Goal: Task Accomplishment & Management: Use online tool/utility

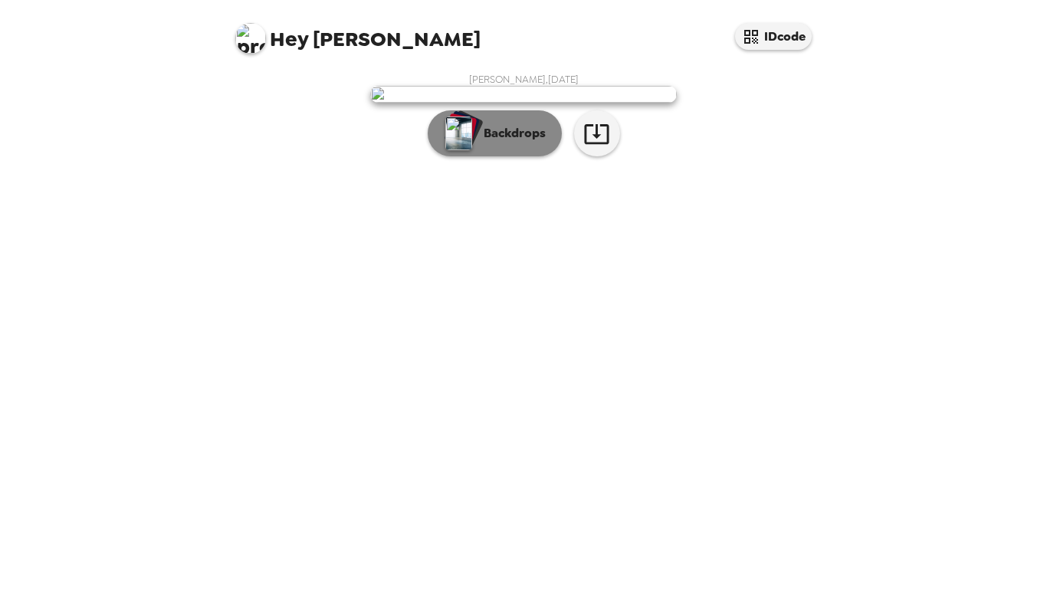
click at [503, 143] on p "Backdrops" at bounding box center [511, 133] width 70 height 18
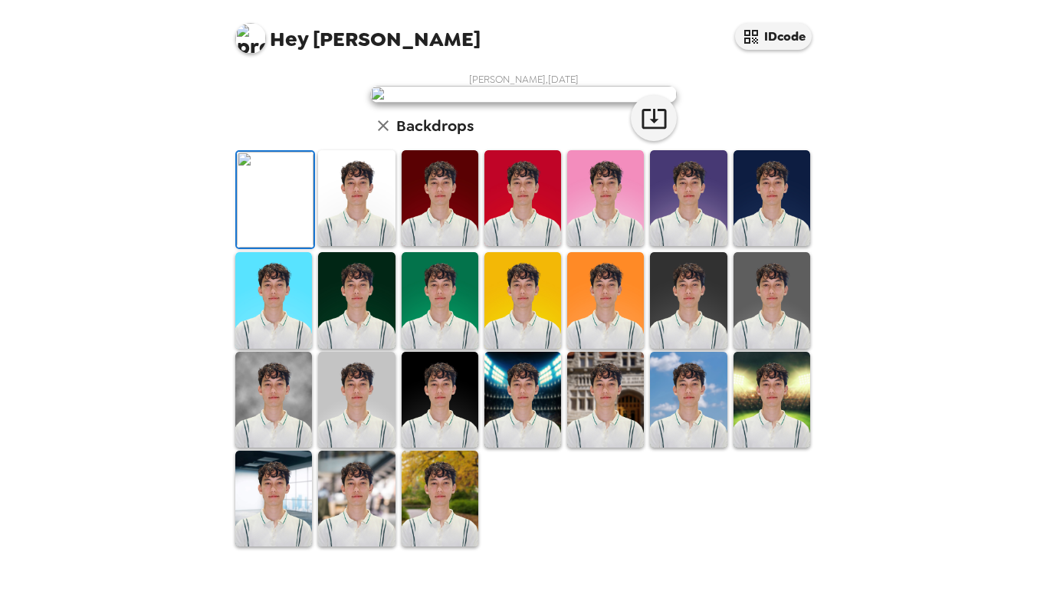
scroll to position [345, 0]
click at [365, 205] on img at bounding box center [356, 198] width 77 height 96
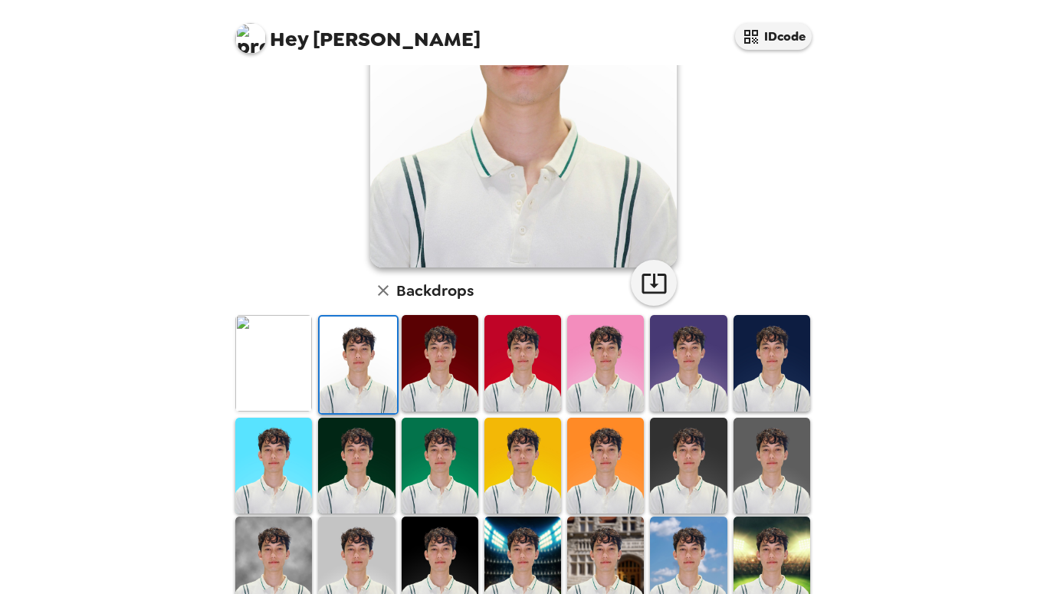
scroll to position [218, 0]
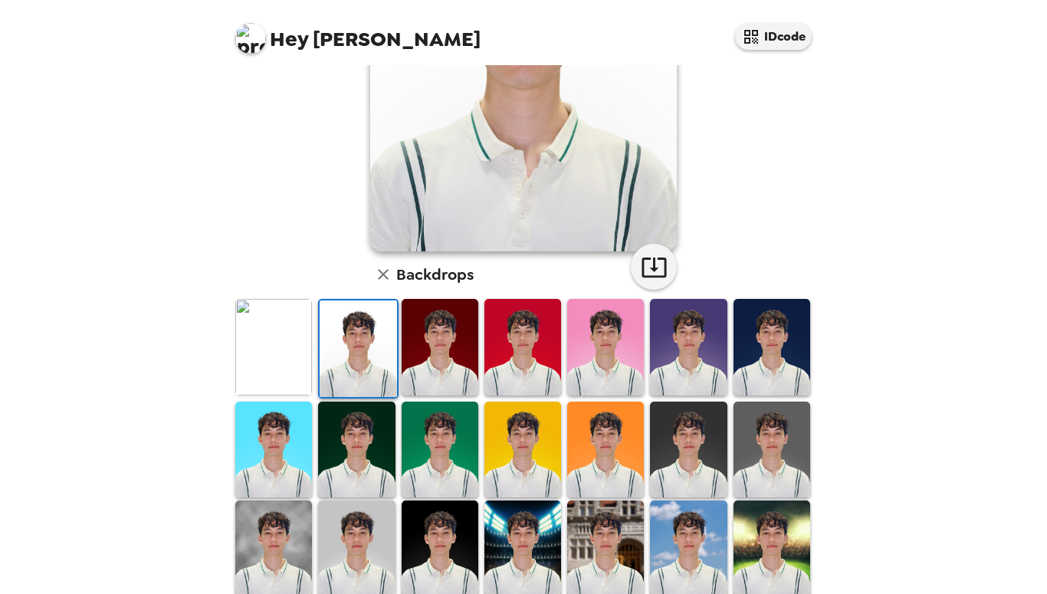
click at [425, 362] on img at bounding box center [439, 347] width 77 height 96
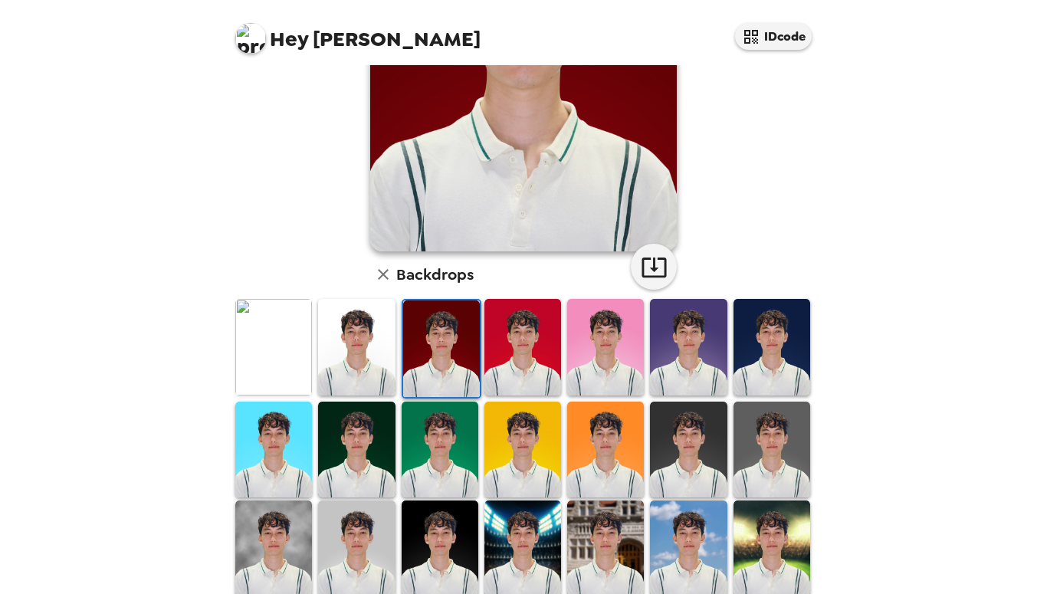
click at [358, 326] on img at bounding box center [356, 347] width 77 height 96
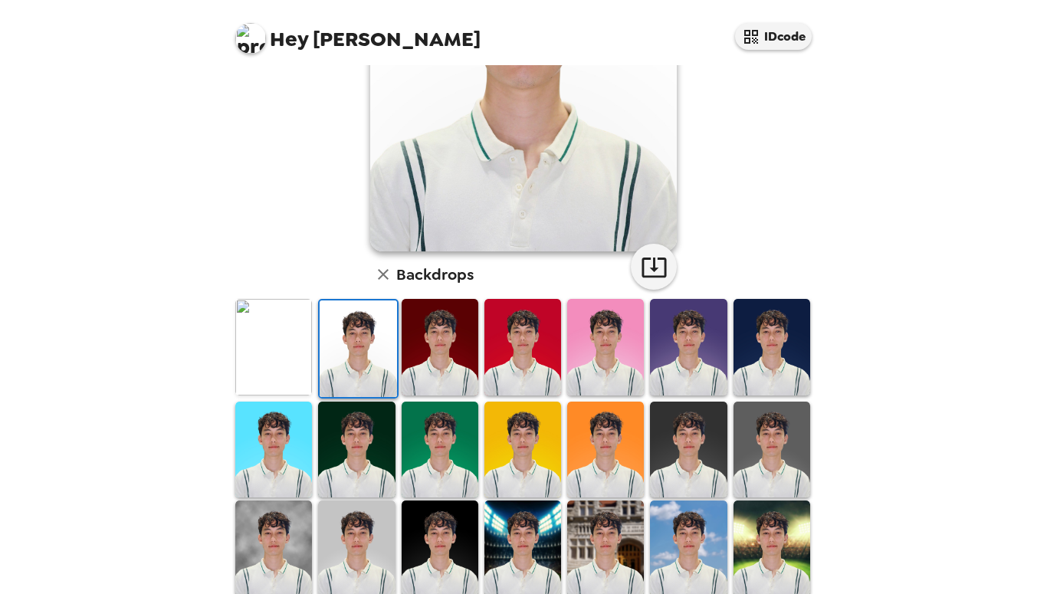
click at [700, 464] on img at bounding box center [688, 449] width 77 height 96
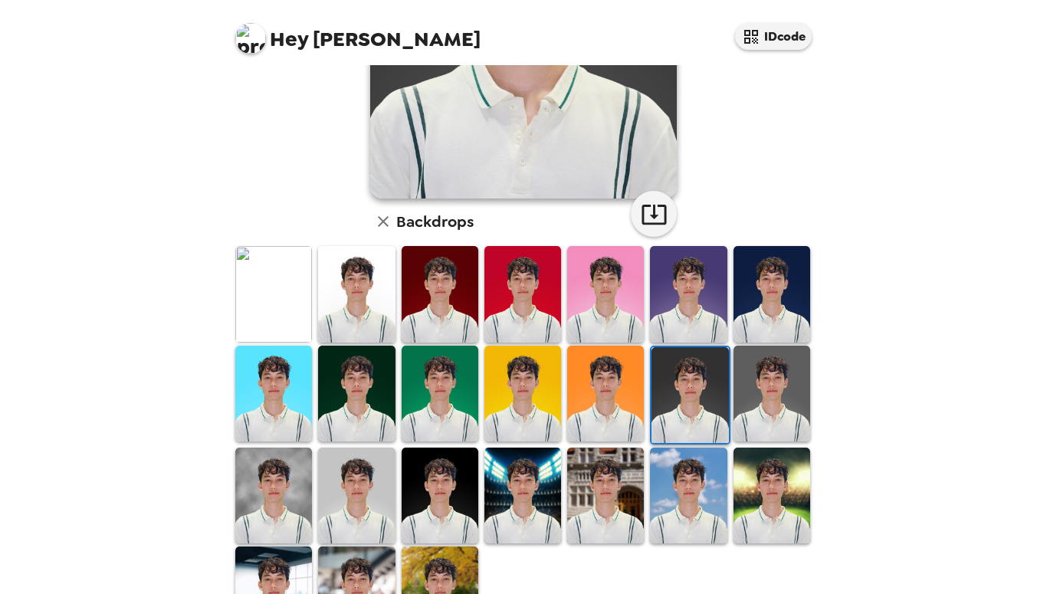
scroll to position [344, 0]
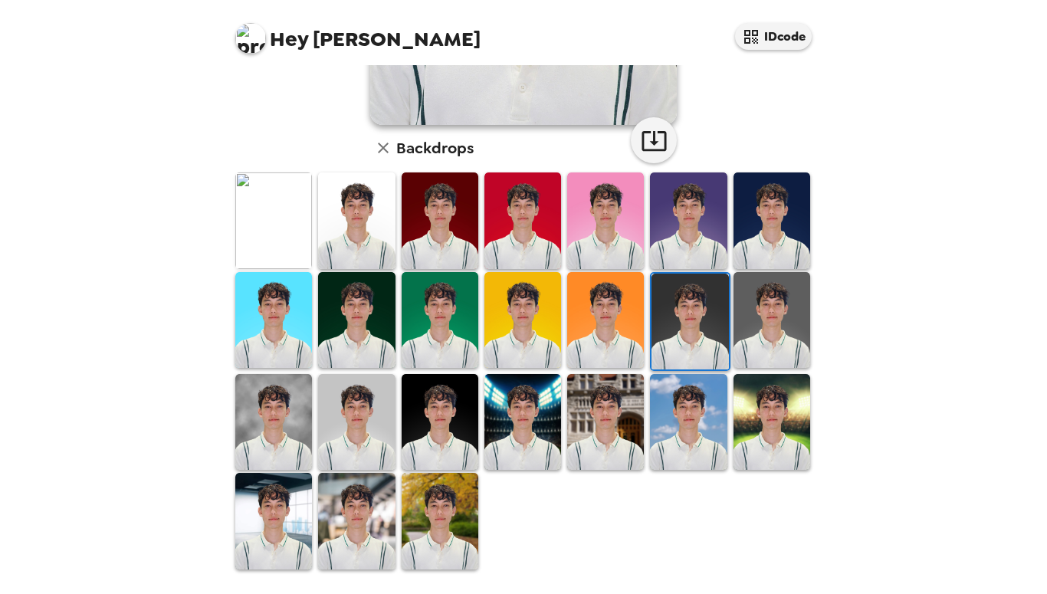
click at [466, 418] on img at bounding box center [439, 422] width 77 height 96
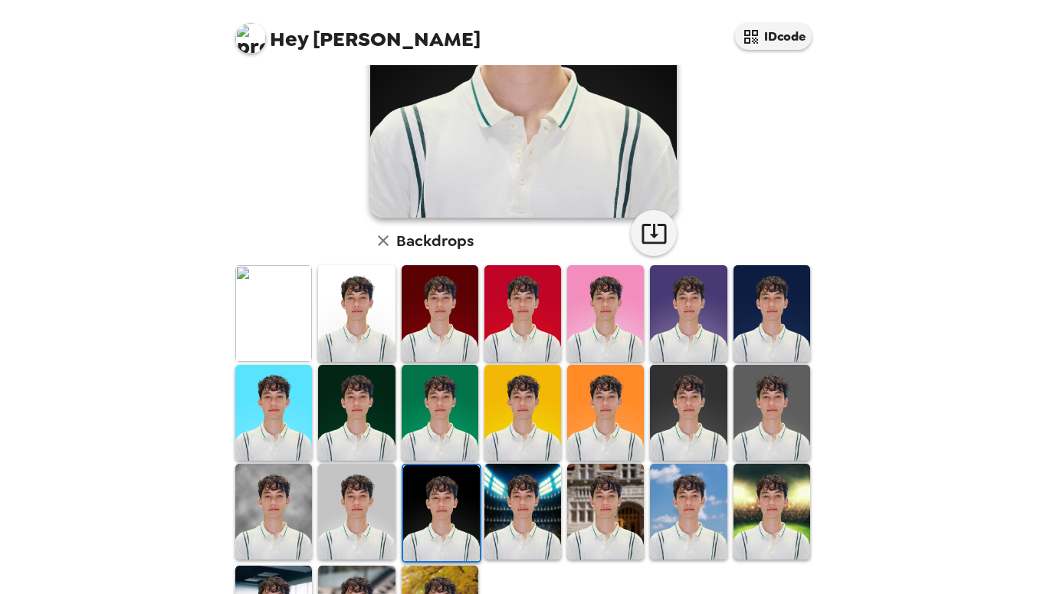
scroll to position [336, 0]
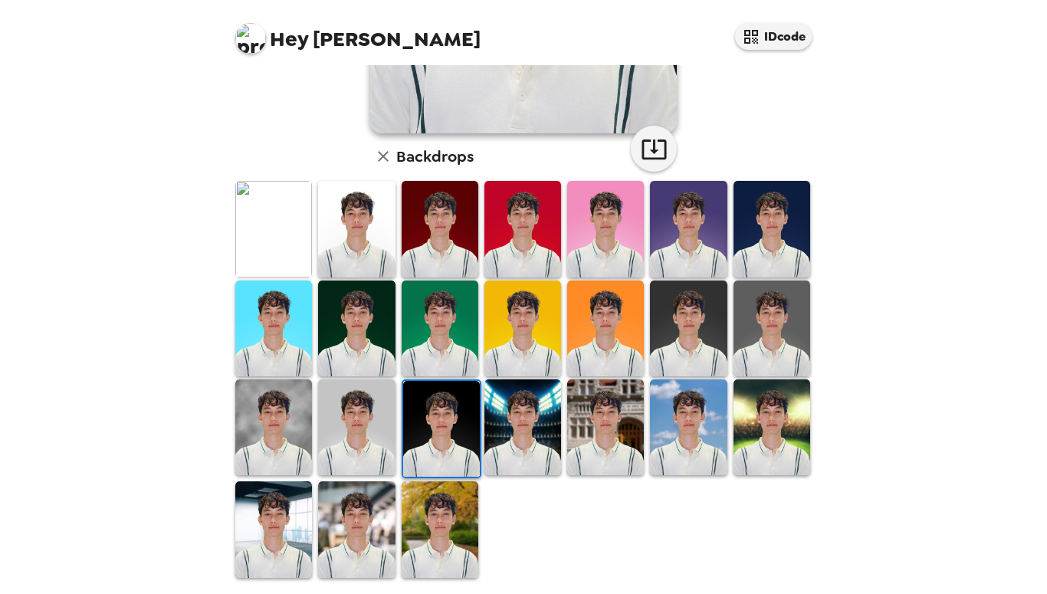
click at [334, 427] on img at bounding box center [356, 427] width 77 height 96
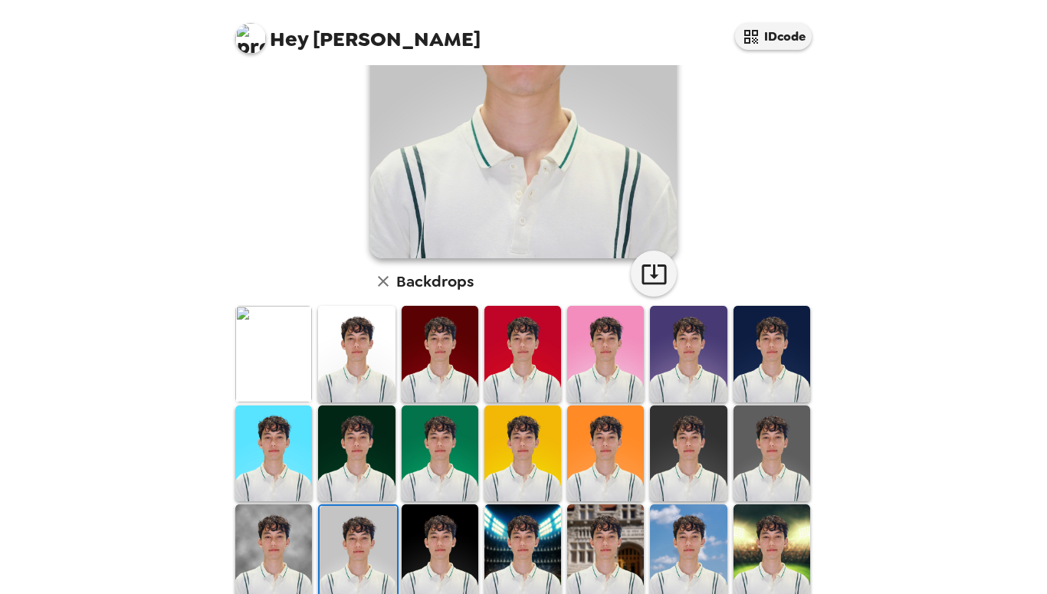
click at [769, 474] on img at bounding box center [771, 453] width 77 height 96
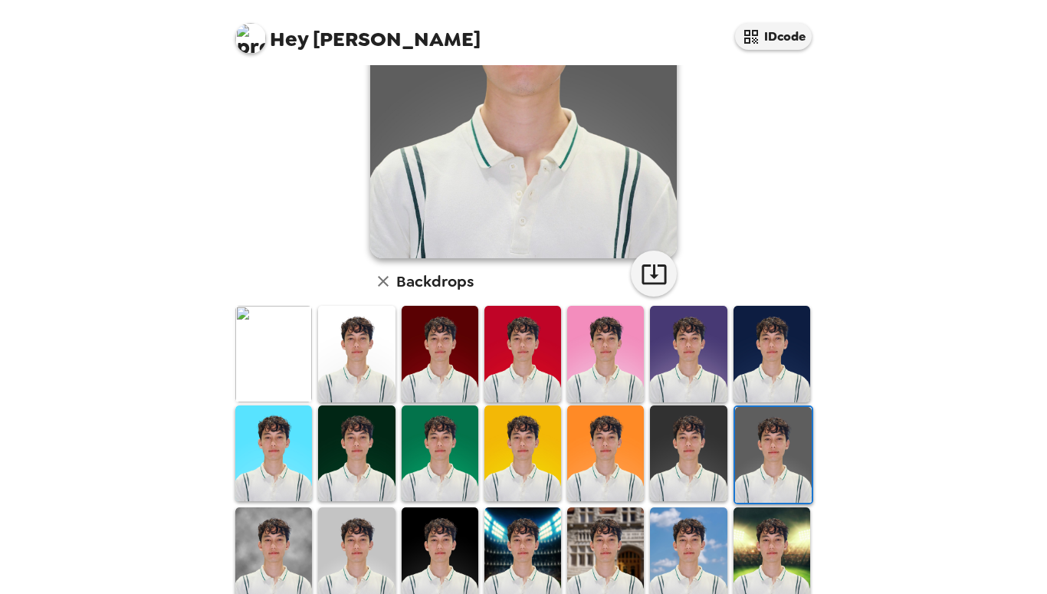
scroll to position [129, 0]
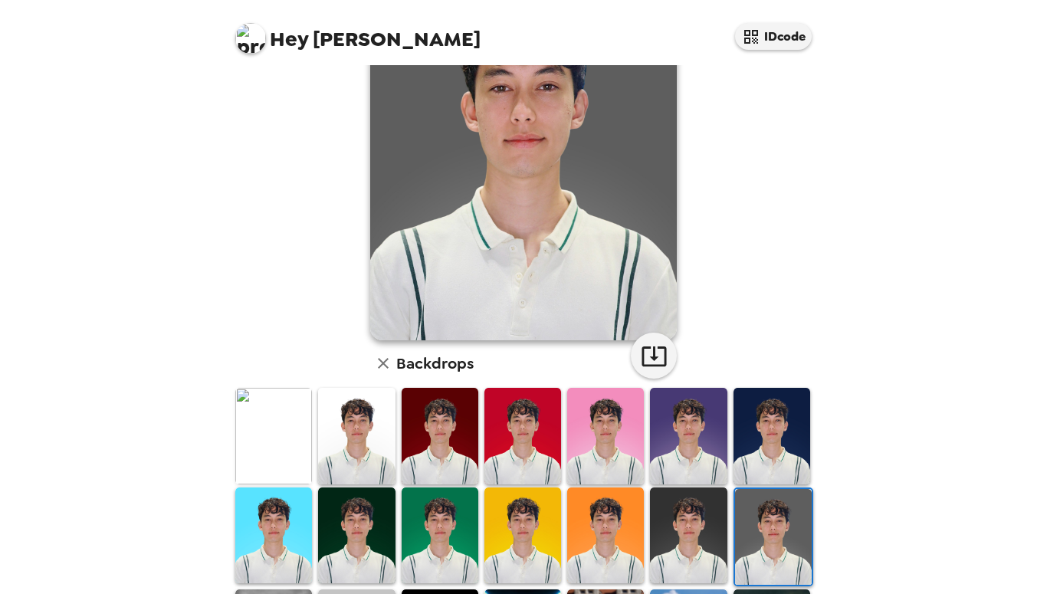
click at [708, 497] on img at bounding box center [688, 535] width 77 height 96
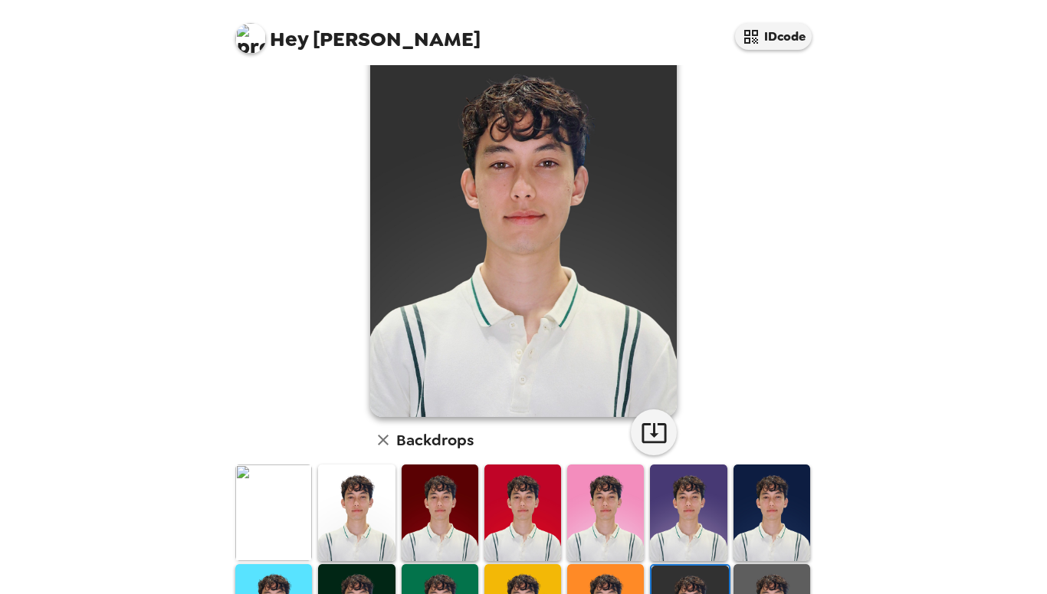
scroll to position [107, 0]
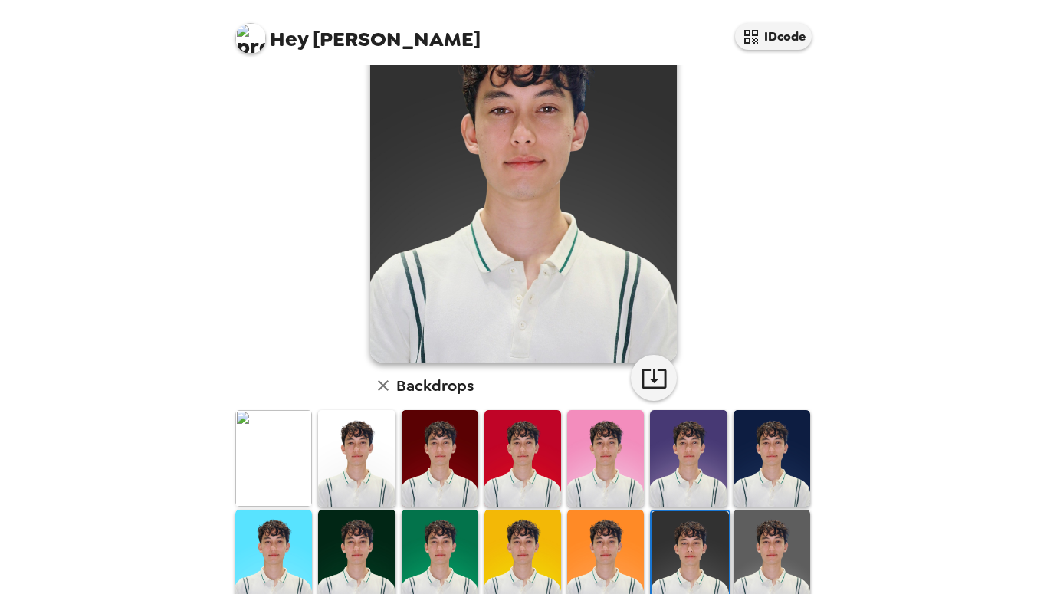
click at [788, 535] on img at bounding box center [771, 558] width 77 height 96
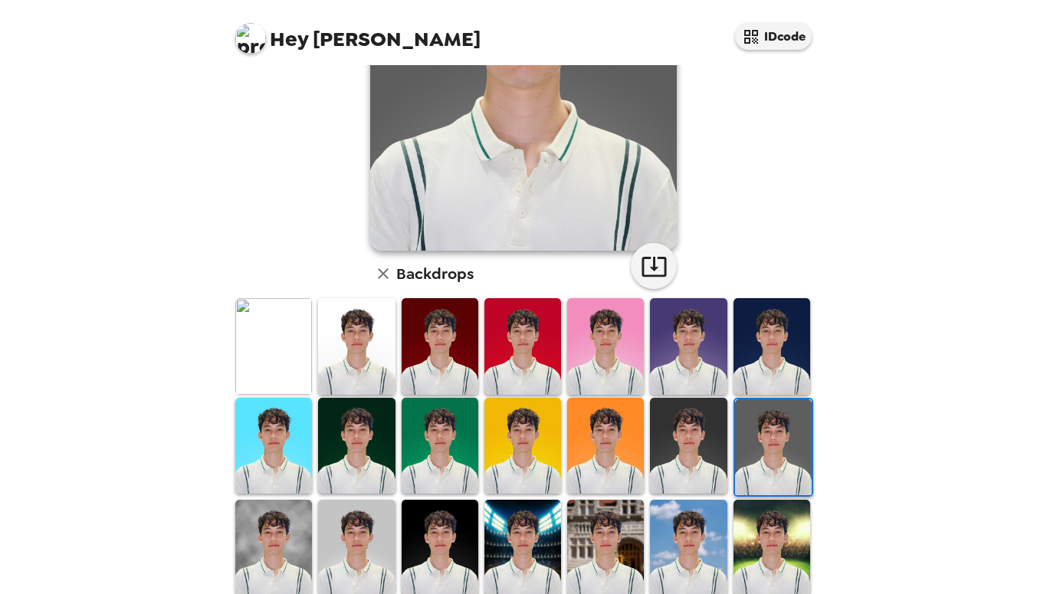
scroll to position [339, 0]
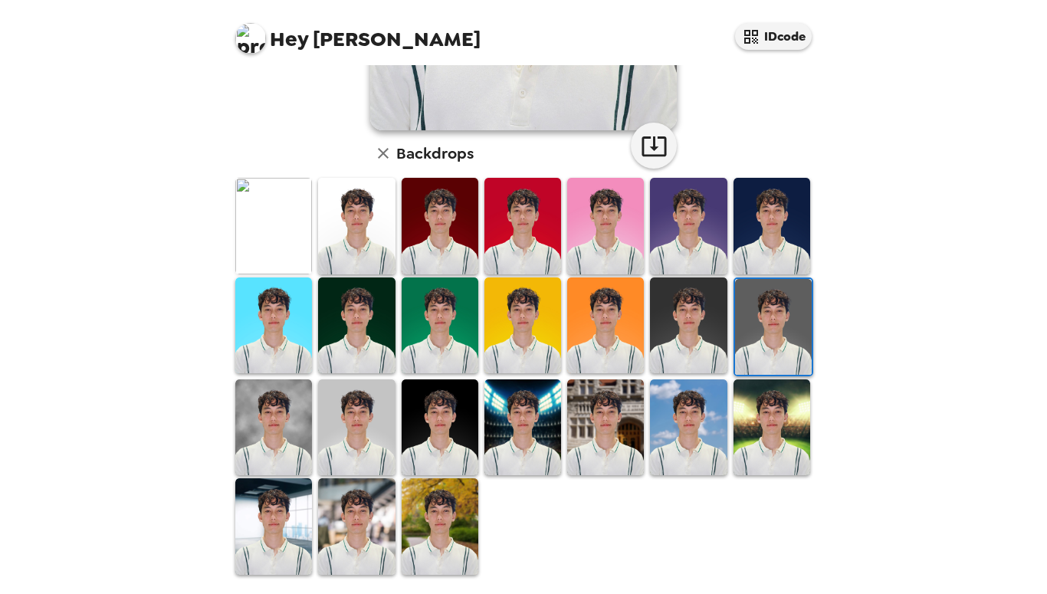
click at [693, 362] on img at bounding box center [688, 325] width 77 height 96
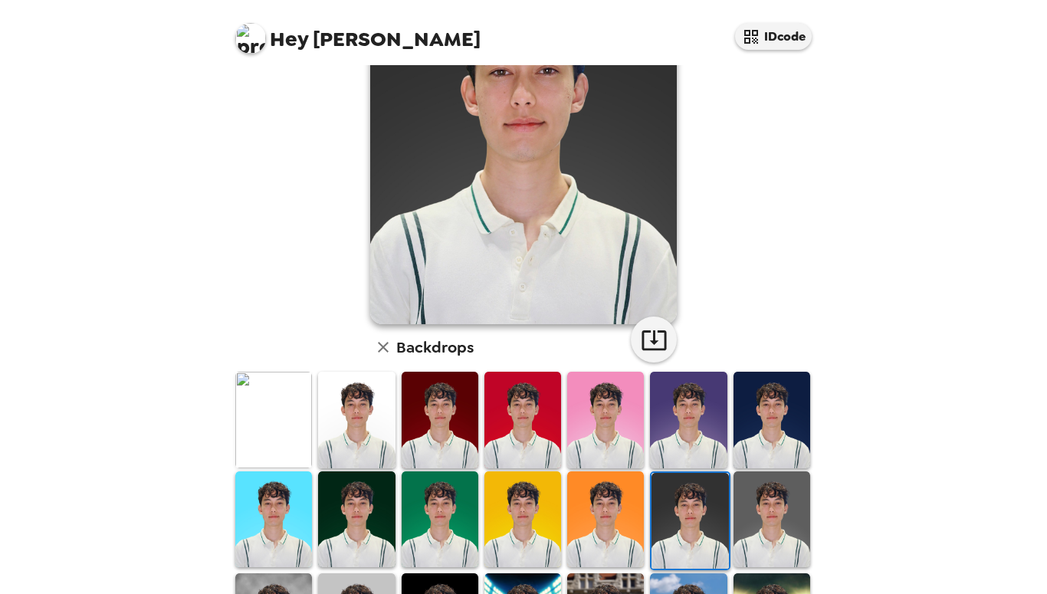
scroll to position [154, 0]
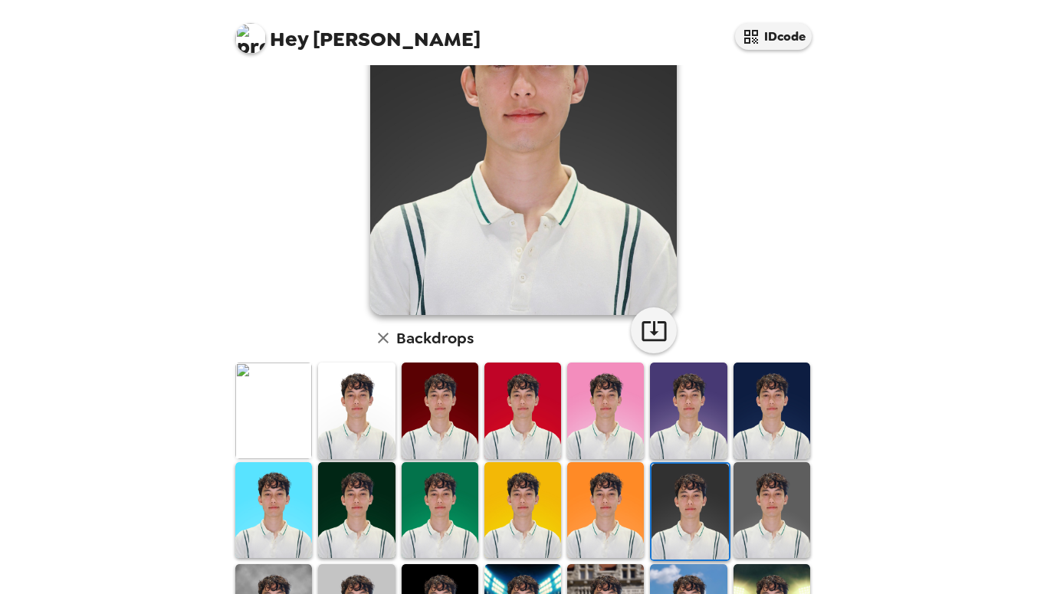
click at [765, 456] on img at bounding box center [771, 410] width 77 height 96
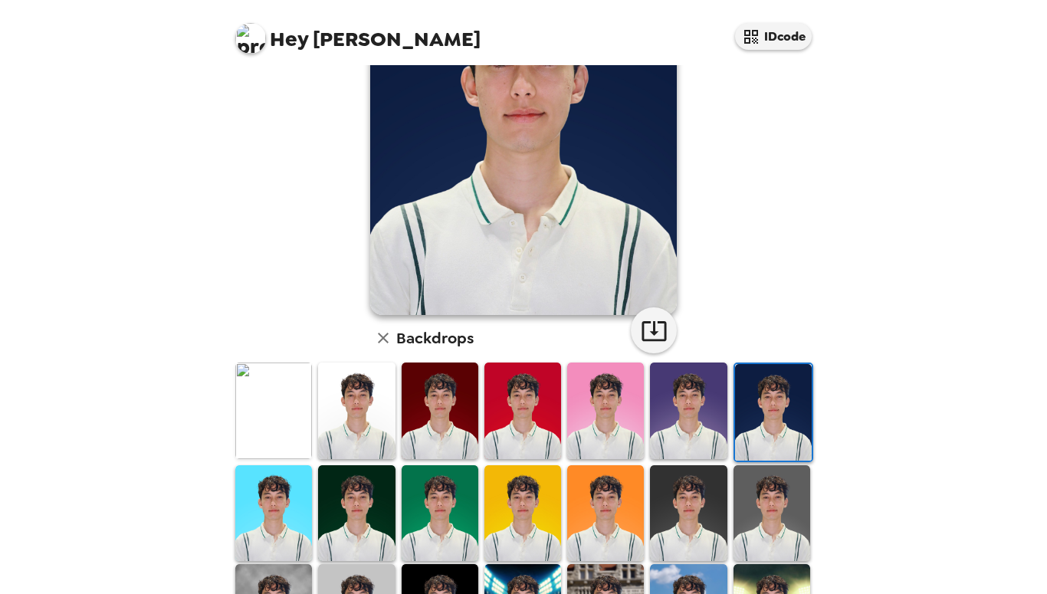
click at [763, 482] on img at bounding box center [771, 513] width 77 height 96
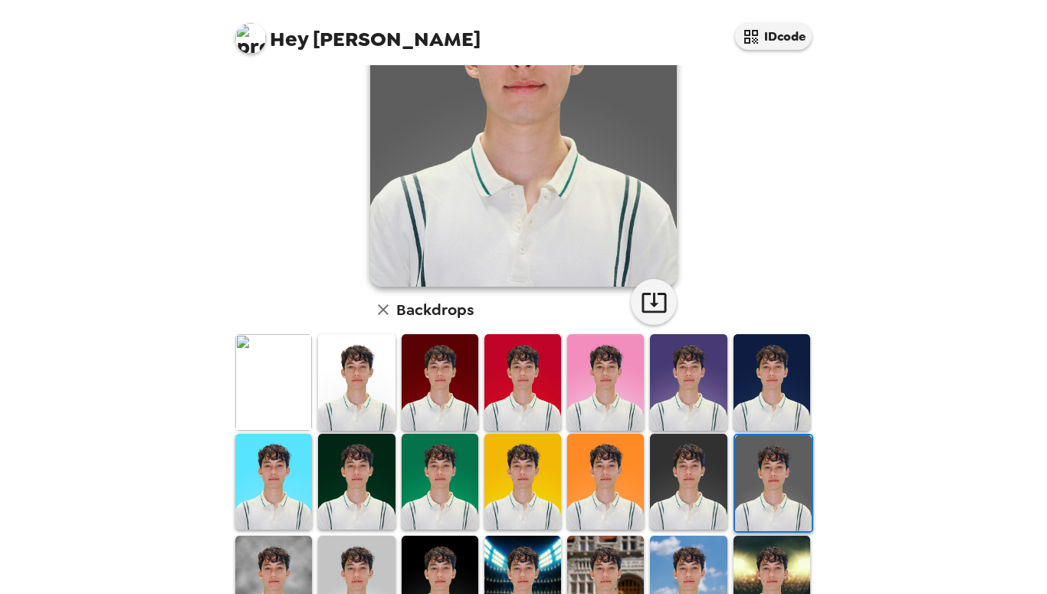
scroll to position [207, 0]
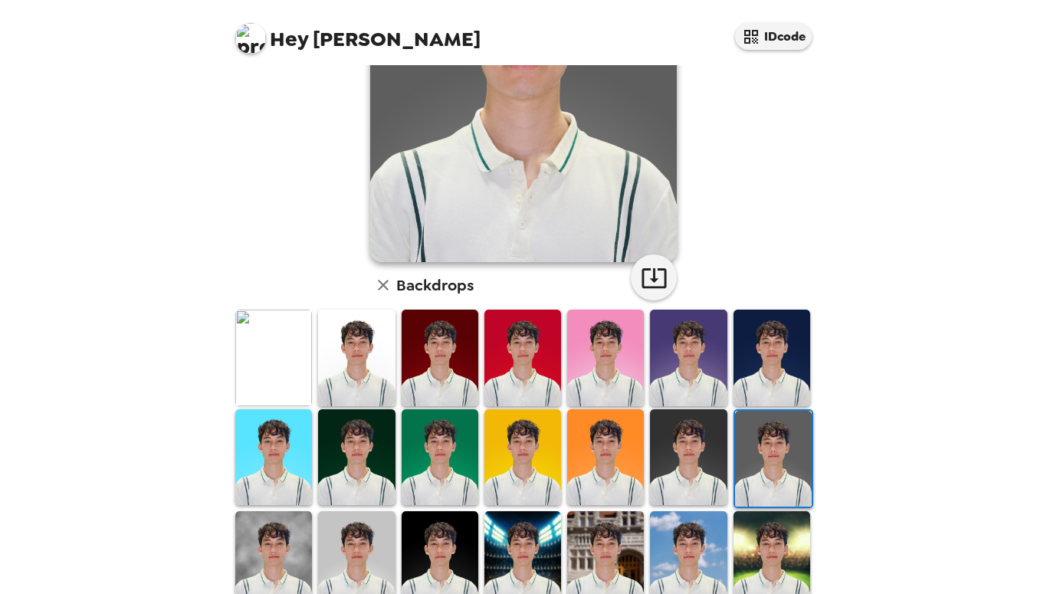
click at [392, 339] on img at bounding box center [356, 358] width 77 height 96
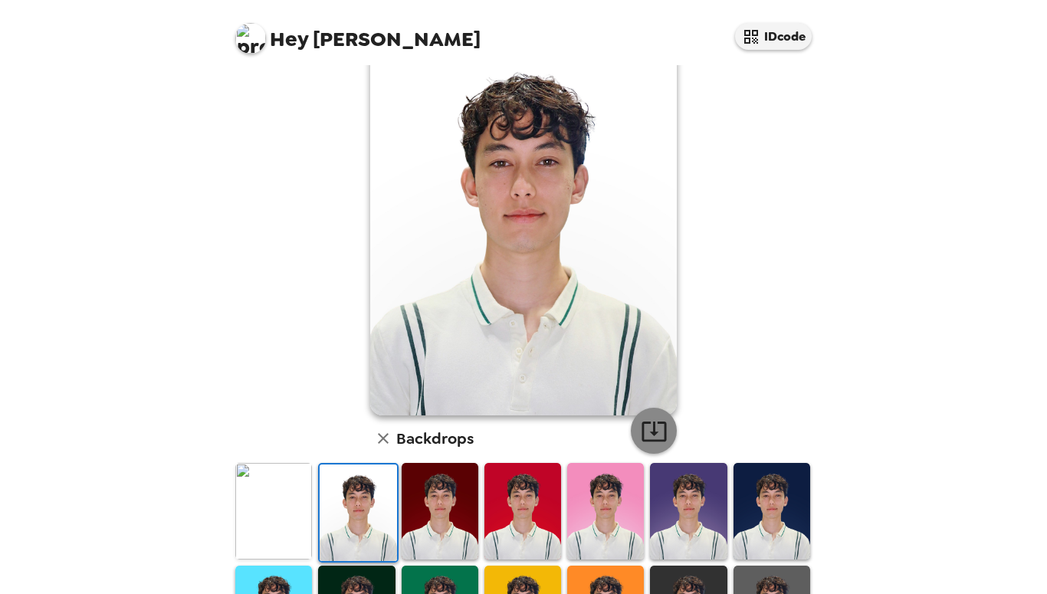
scroll to position [175, 0]
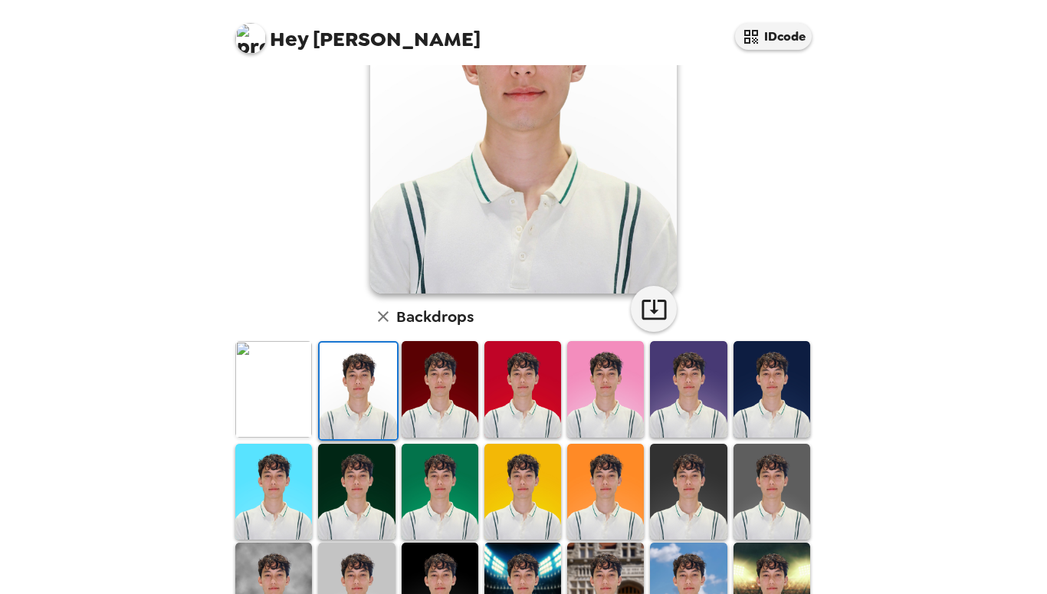
click at [763, 470] on img at bounding box center [771, 492] width 77 height 96
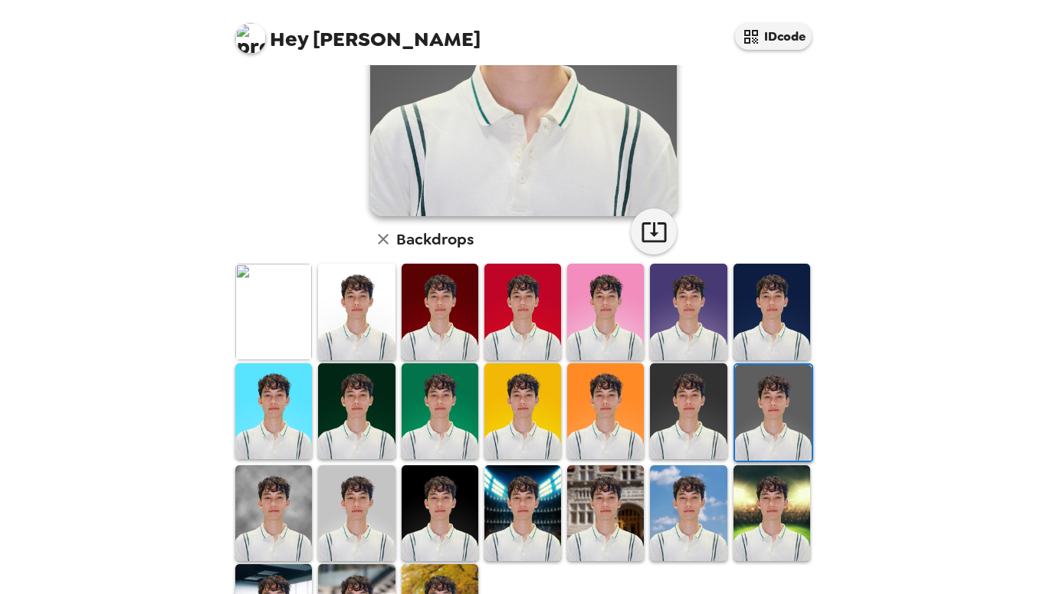
scroll to position [286, 0]
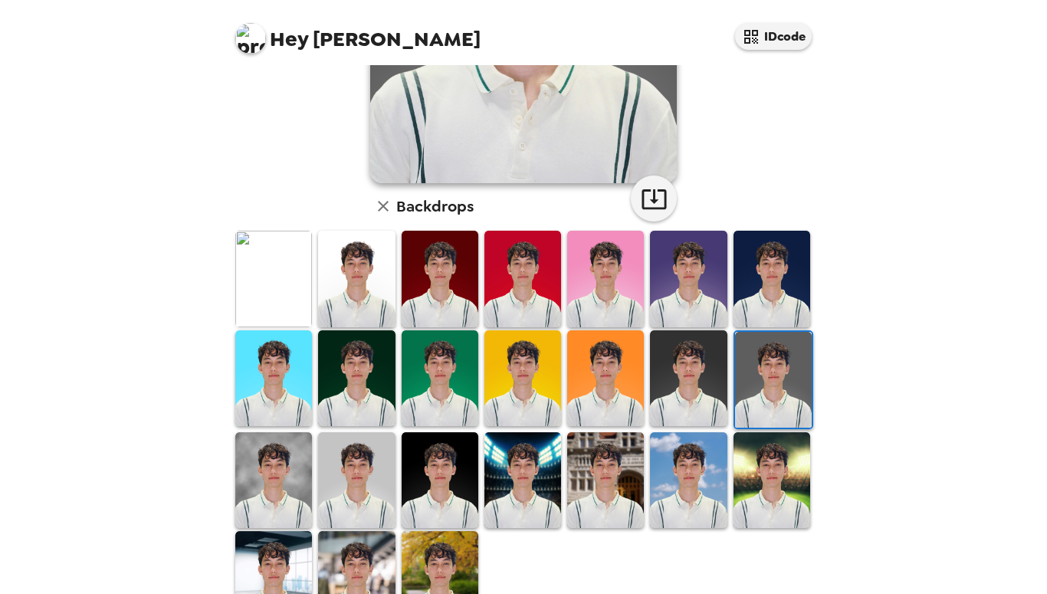
click at [357, 464] on img at bounding box center [356, 480] width 77 height 96
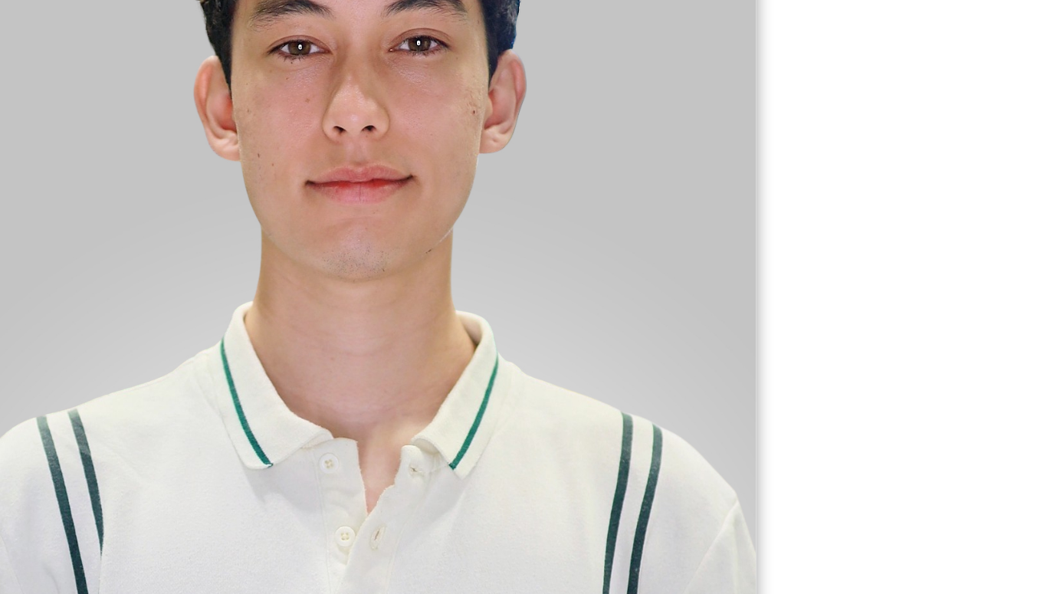
scroll to position [0, 0]
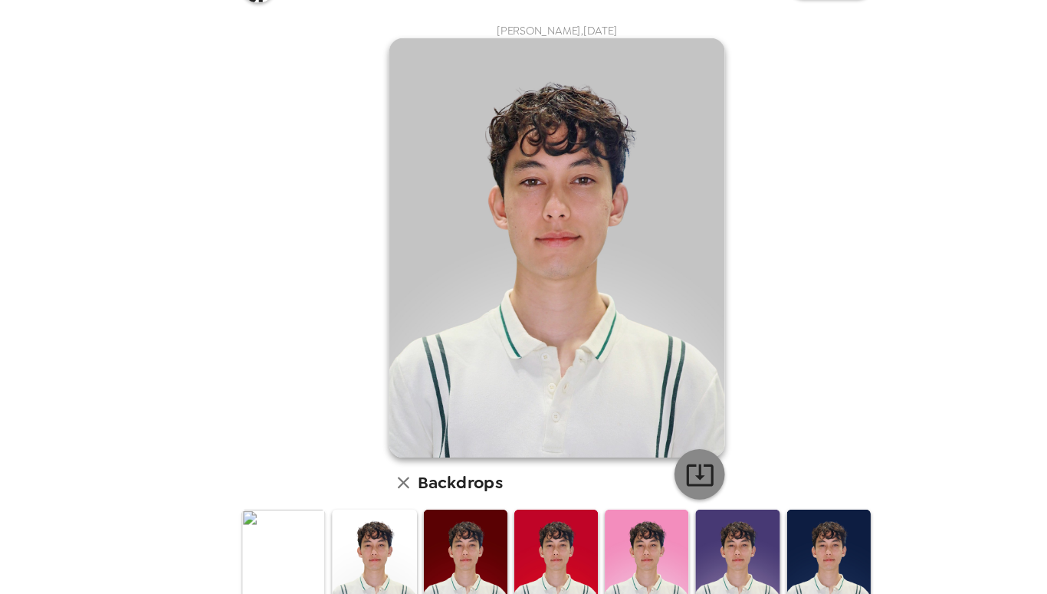
click at [644, 467] on button "button" at bounding box center [654, 484] width 46 height 46
